Goal: Task Accomplishment & Management: Manage account settings

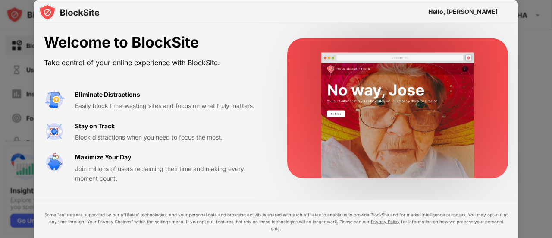
drag, startPoint x: 552, startPoint y: 32, endPoint x: 552, endPoint y: 80, distance: 47.5
drag, startPoint x: 552, startPoint y: 80, endPoint x: 550, endPoint y: 150, distance: 70.3
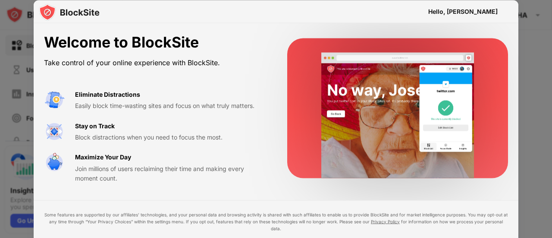
click at [550, 150] on div at bounding box center [276, 119] width 552 height 238
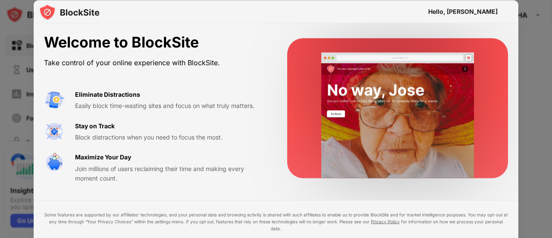
click at [455, 162] on video at bounding box center [398, 116] width 176 height 126
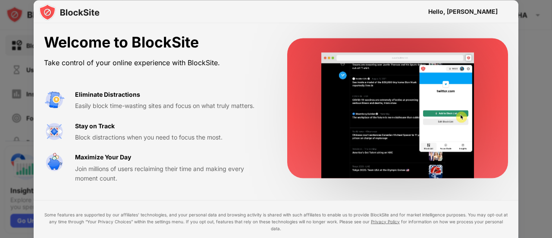
click at [412, 170] on video at bounding box center [398, 116] width 176 height 126
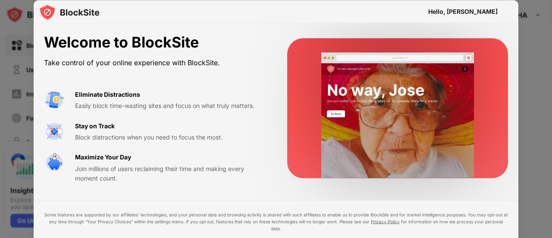
click at [104, 98] on div "Eliminate Distractions" at bounding box center [107, 93] width 65 height 9
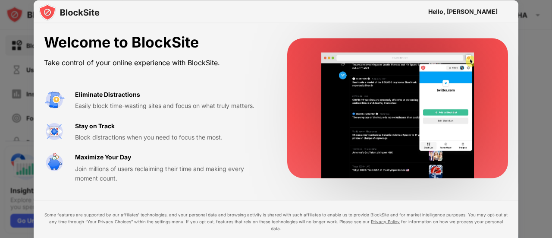
click at [137, 24] on div "Welcome to BlockSite Take control of your online experience with BlockSite. Eli…" at bounding box center [276, 108] width 485 height 170
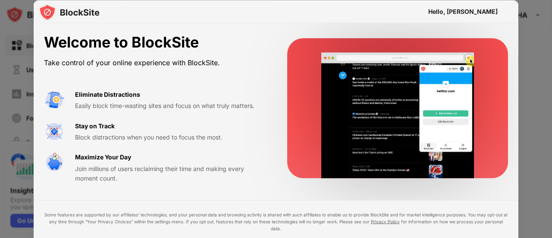
drag, startPoint x: 551, startPoint y: 163, endPoint x: 462, endPoint y: 217, distance: 104.3
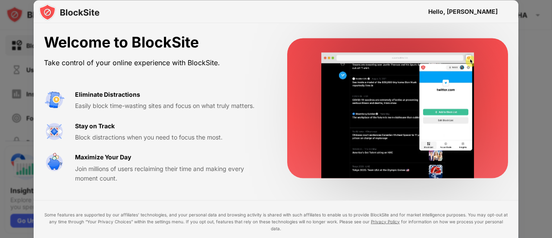
click at [462, 237] on div "Hello, RADHIKHA Welcome to BlockSite Take control of your online experience wit…" at bounding box center [276, 238] width 552 height 0
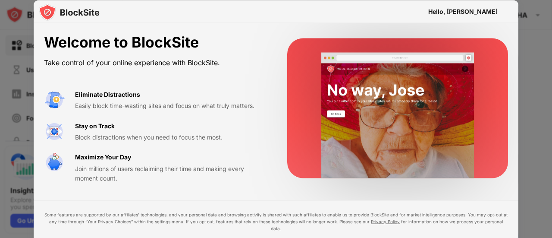
click at [245, 77] on div "Welcome to BlockSite Take control of your online experience with BlockSite. Eli…" at bounding box center [155, 108] width 223 height 149
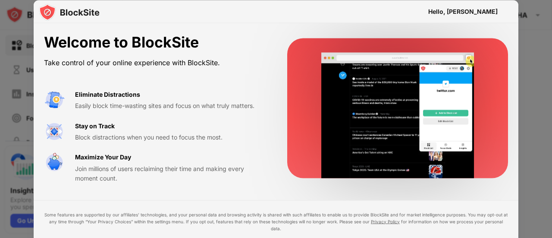
click at [126, 177] on div "Join millions of users reclaiming their time and making every moment count." at bounding box center [171, 172] width 192 height 19
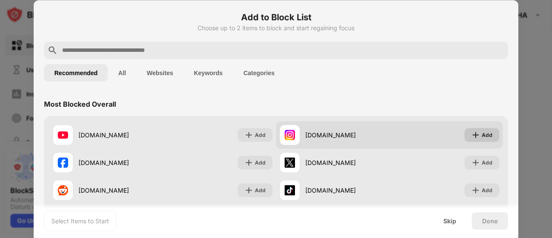
click at [486, 134] on div "Add" at bounding box center [482, 135] width 35 height 14
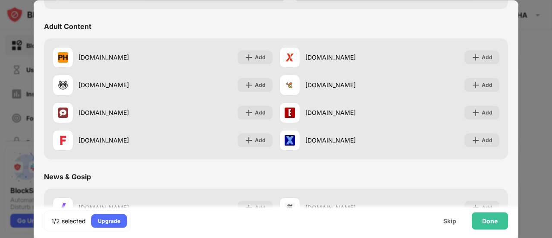
scroll to position [380, 0]
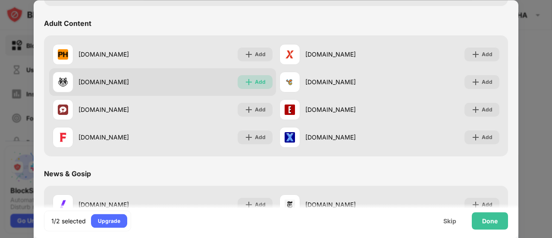
click at [258, 82] on div "Add" at bounding box center [260, 82] width 11 height 9
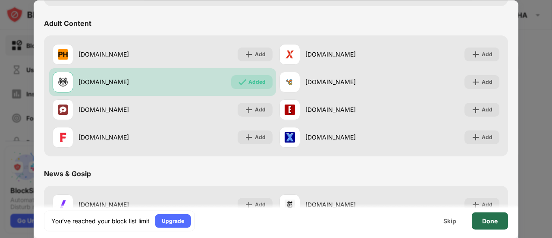
click at [487, 219] on div "Done" at bounding box center [490, 220] width 16 height 7
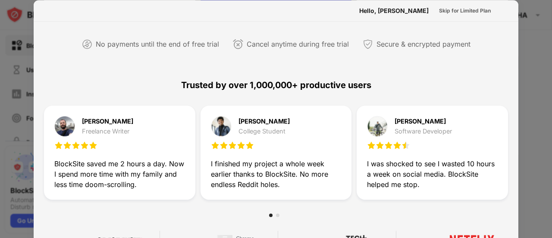
scroll to position [0, 0]
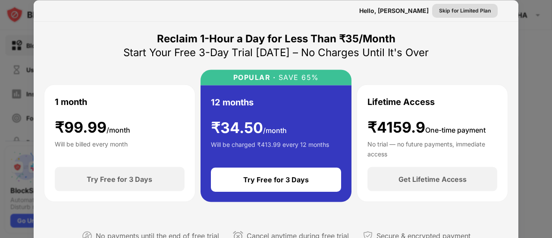
drag, startPoint x: 538, startPoint y: 13, endPoint x: 449, endPoint y: 14, distance: 88.9
click at [449, 237] on div "Hello, RADHIKHA Skip for Limited Plan Reclaim 1-Hour a Day for Less Than ₹35/Mo…" at bounding box center [276, 238] width 552 height 0
click at [446, 7] on div "Skip for Limited Plan" at bounding box center [465, 10] width 52 height 9
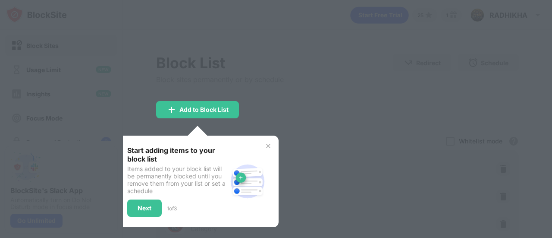
click at [272, 148] on div "Start adding items to your block list Items added to your block list will be pe…" at bounding box center [198, 180] width 162 height 91
click at [151, 209] on div "Next" at bounding box center [145, 207] width 14 height 7
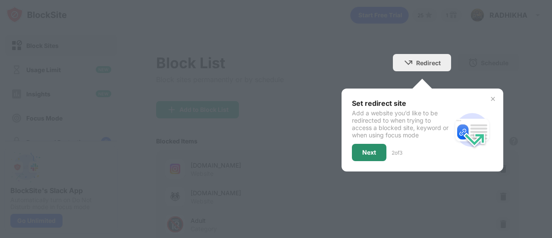
drag, startPoint x: 364, startPoint y: 142, endPoint x: 364, endPoint y: 150, distance: 7.8
click at [364, 150] on div "Set redirect site Add a website you’d like to be redirected to when trying to a…" at bounding box center [402, 130] width 100 height 62
click at [364, 150] on div "Next" at bounding box center [369, 152] width 14 height 7
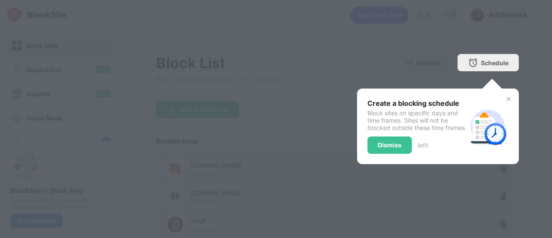
click at [368, 154] on div "Dismiss" at bounding box center [390, 144] width 44 height 17
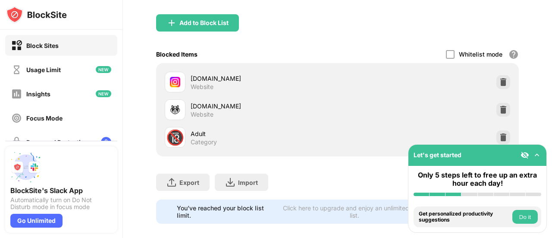
scroll to position [87, 0]
